Goal: Check status: Check status

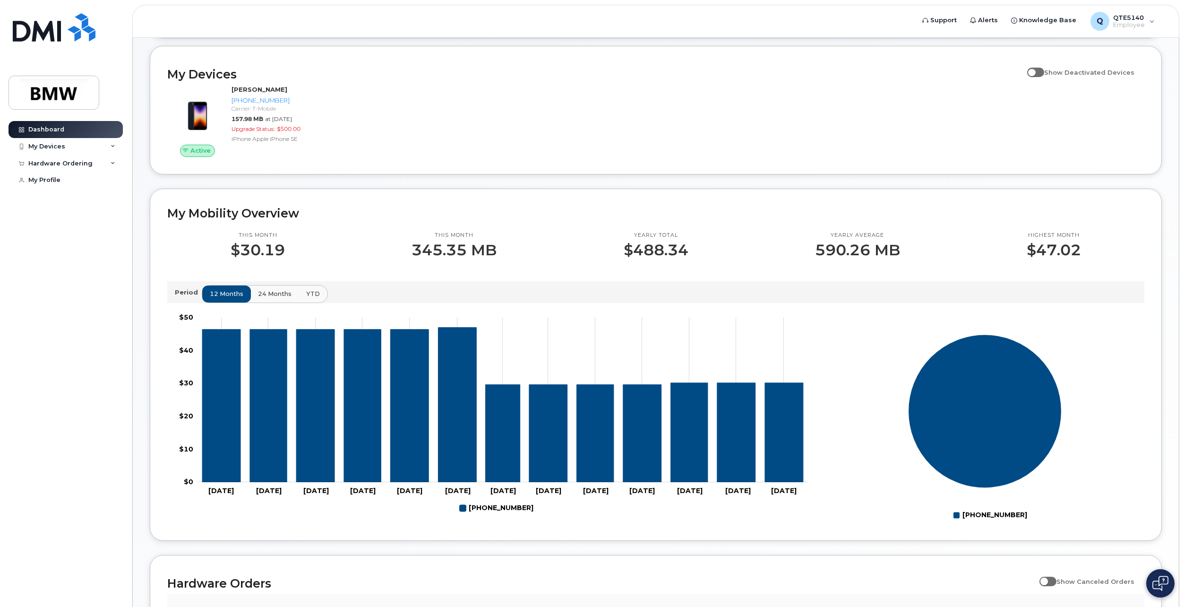
scroll to position [95, 0]
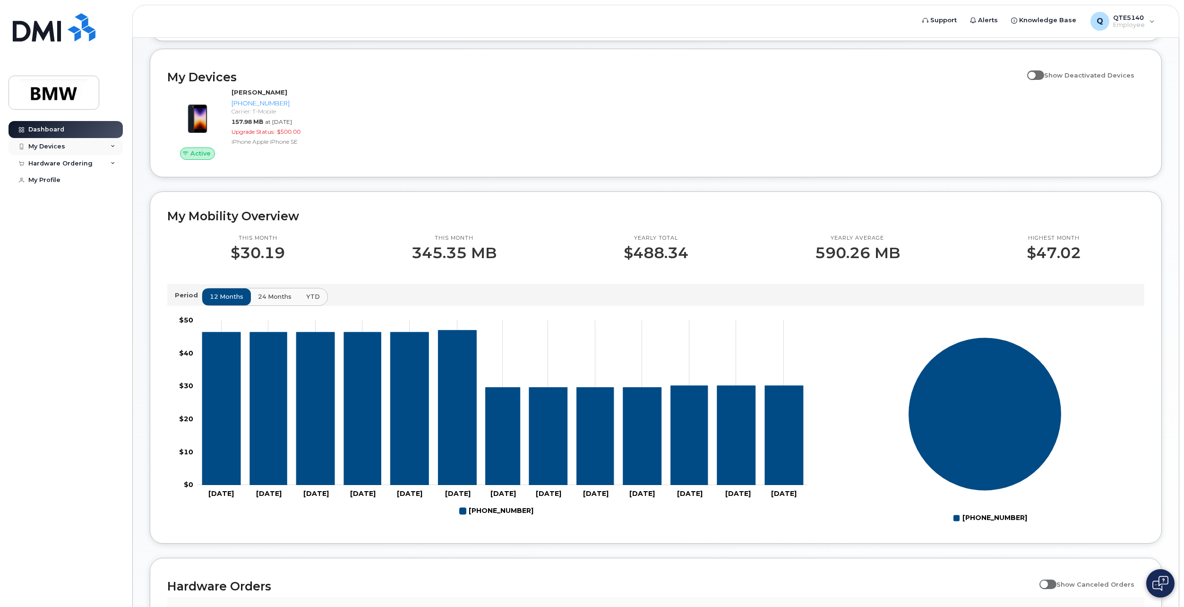
click at [50, 151] on div "My Devices" at bounding box center [66, 146] width 114 height 17
click at [77, 223] on div "Hardware Ordering" at bounding box center [66, 214] width 114 height 17
click at [59, 236] on div "My Orders" at bounding box center [50, 232] width 34 height 9
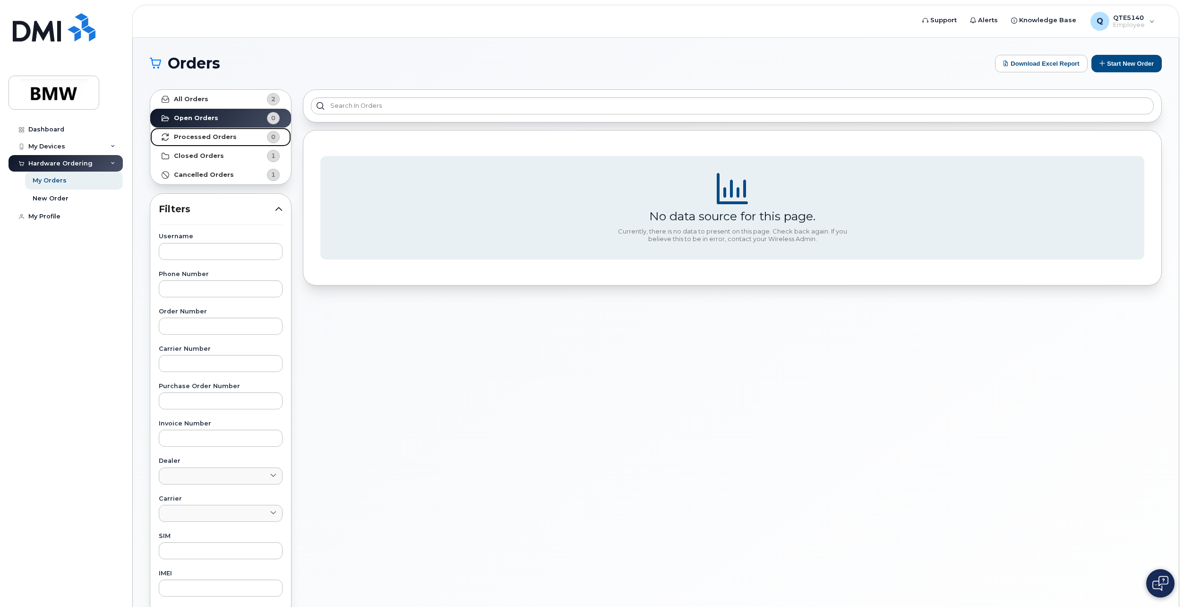
click at [217, 133] on strong "Processed Orders" at bounding box center [205, 137] width 63 height 8
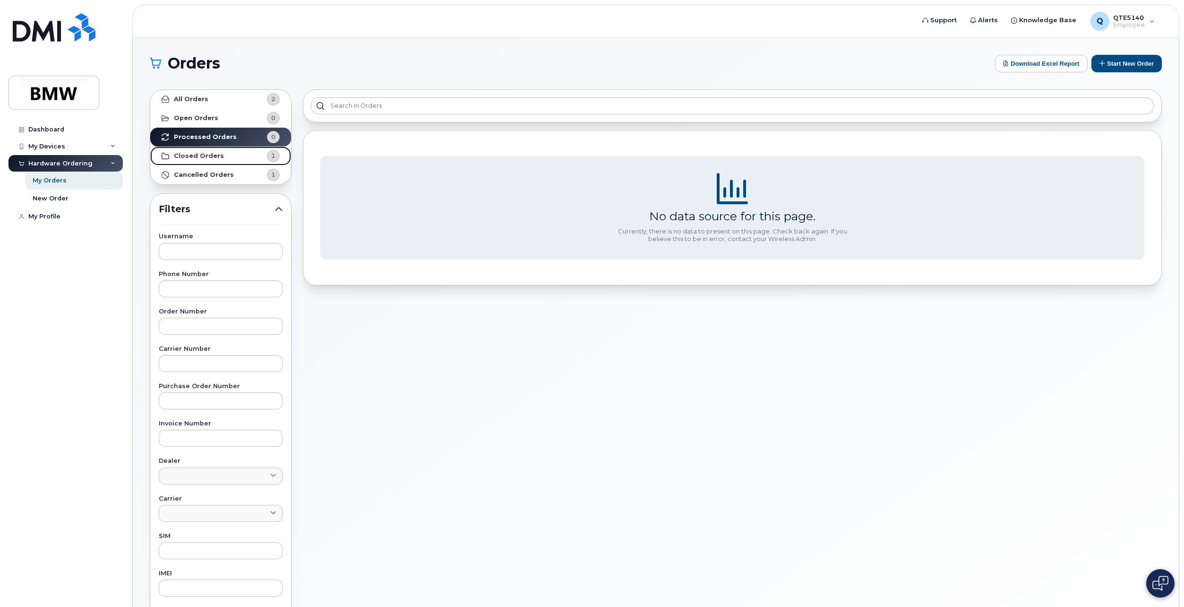
click at [230, 149] on link "Closed Orders 1" at bounding box center [220, 156] width 141 height 19
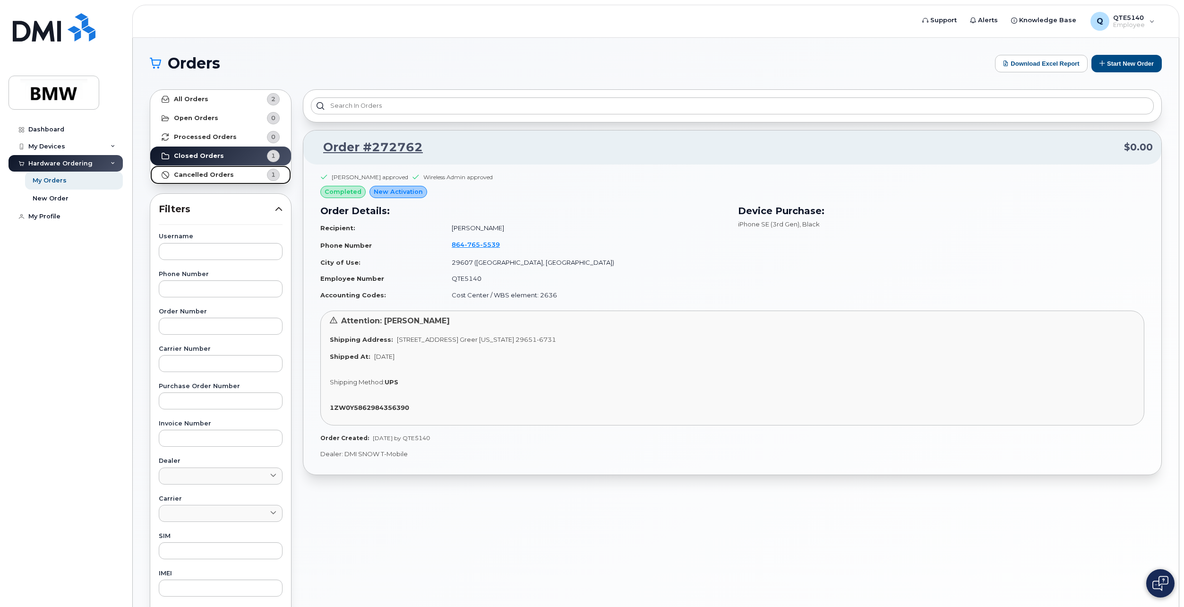
click at [208, 172] on strong "Cancelled Orders" at bounding box center [204, 175] width 60 height 8
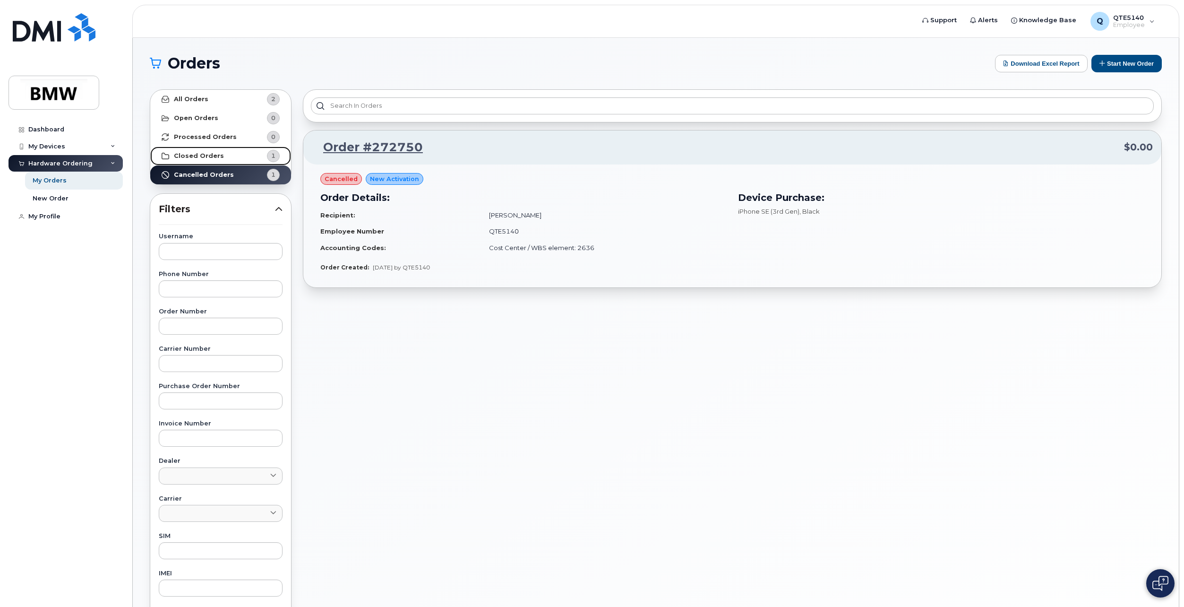
click at [217, 158] on strong "Closed Orders" at bounding box center [199, 156] width 50 height 8
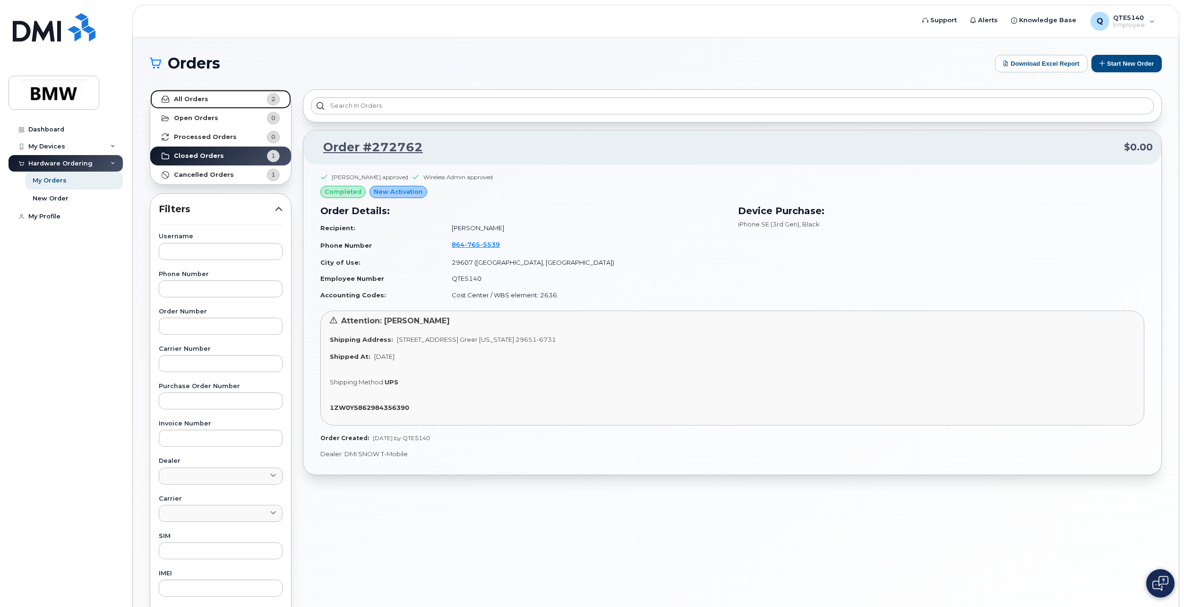
click at [231, 103] on link "All Orders 2" at bounding box center [220, 99] width 141 height 19
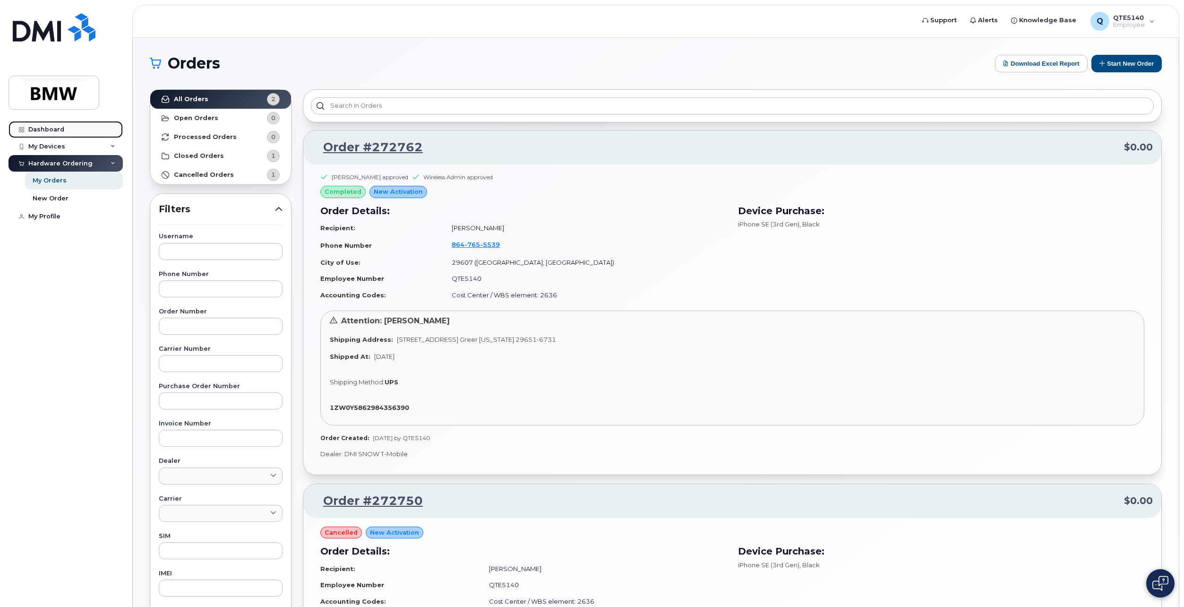
click at [38, 123] on link "Dashboard" at bounding box center [66, 129] width 114 height 17
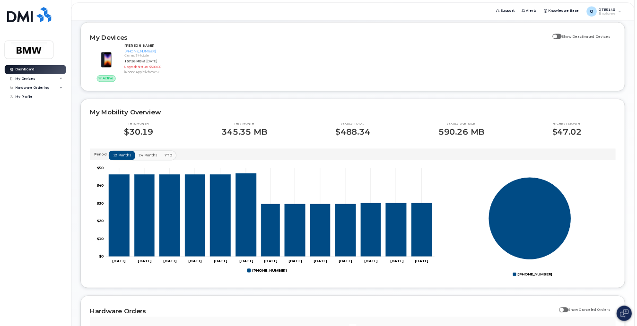
scroll to position [254, 0]
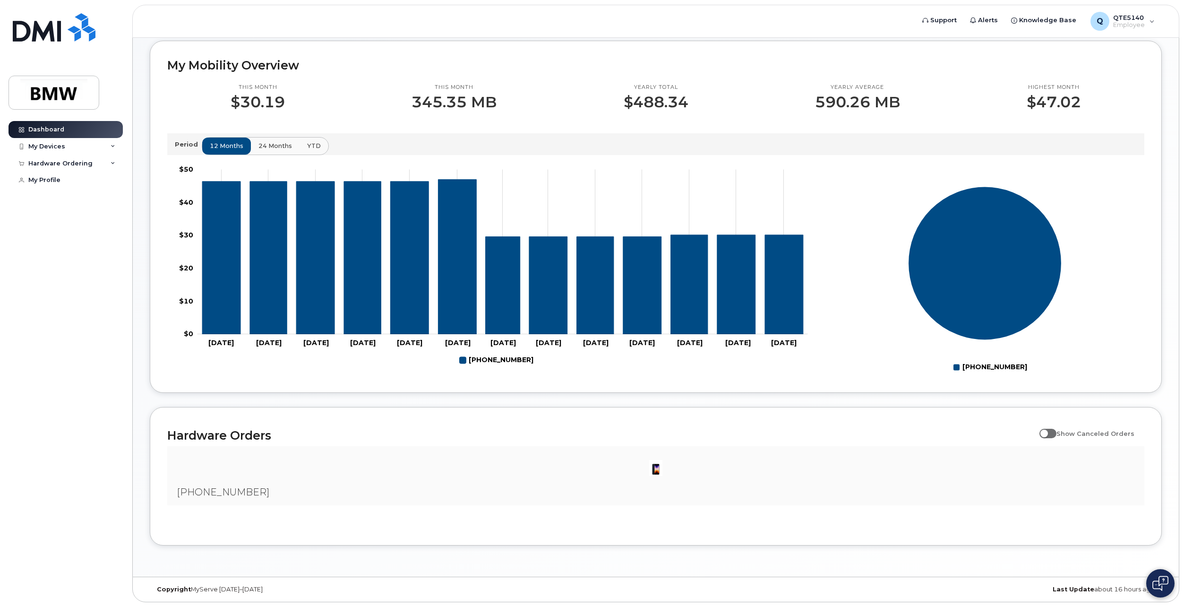
click at [266, 138] on button "24 months" at bounding box center [275, 146] width 50 height 17
